Goal: Task Accomplishment & Management: Manage account settings

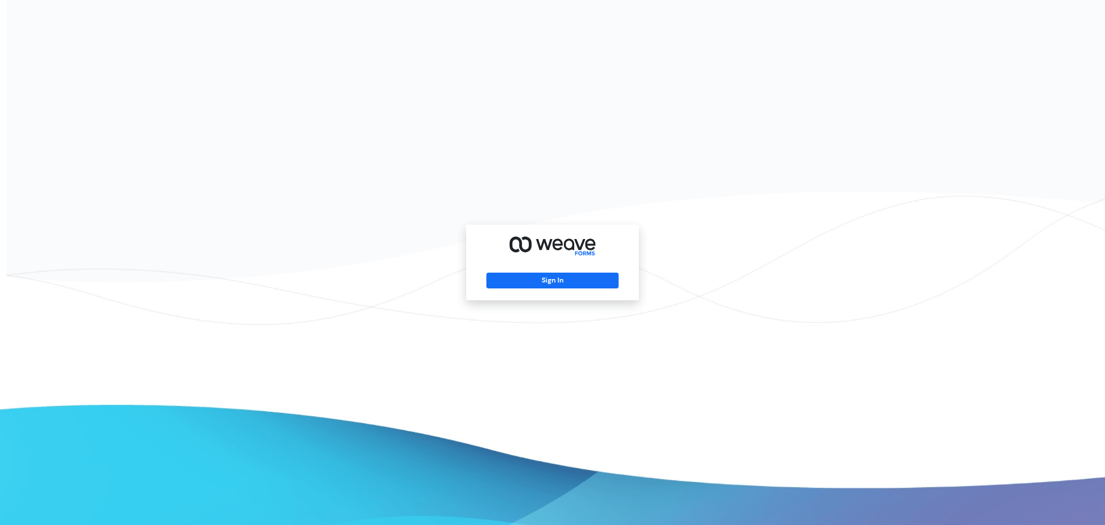
click at [647, 219] on div "Sign In" at bounding box center [552, 262] width 1105 height 525
click at [587, 281] on button "Sign In" at bounding box center [553, 280] width 132 height 16
